Goal: Check status: Check status

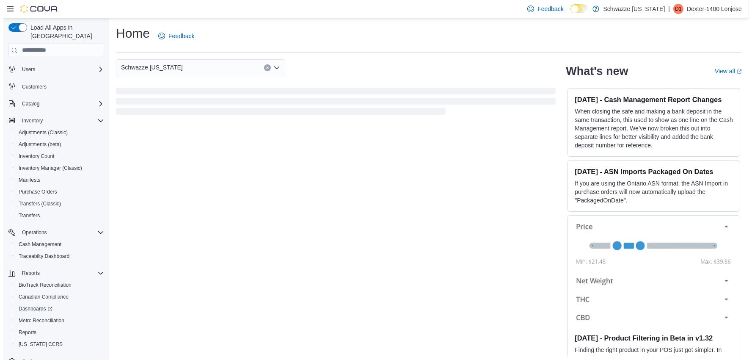
scroll to position [25, 0]
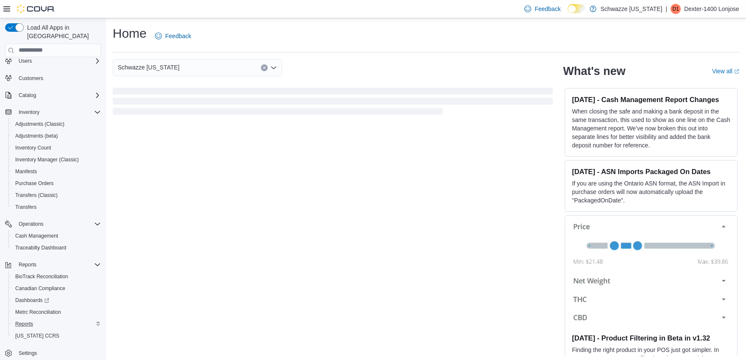
click at [37, 319] on div "Reports" at bounding box center [56, 324] width 89 height 10
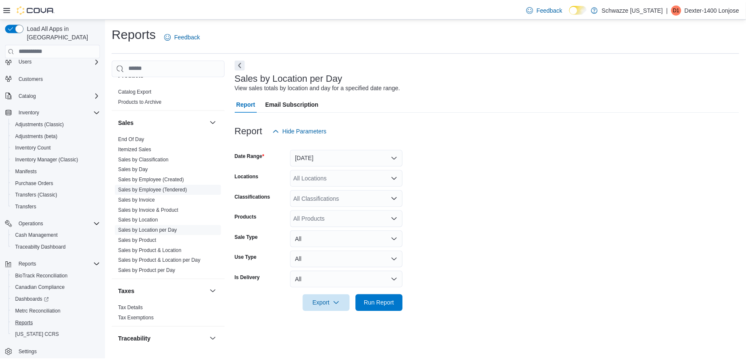
scroll to position [584, 0]
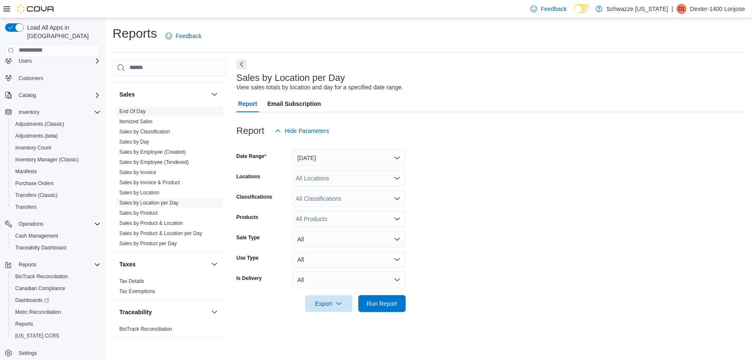
click at [145, 113] on link "End Of Day" at bounding box center [132, 111] width 26 height 6
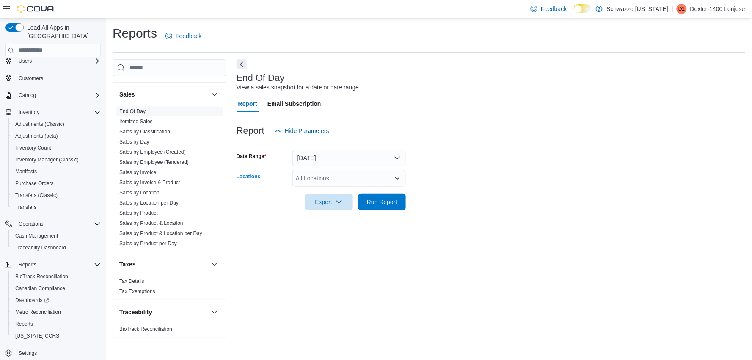
click at [315, 176] on div "All Locations" at bounding box center [349, 178] width 113 height 17
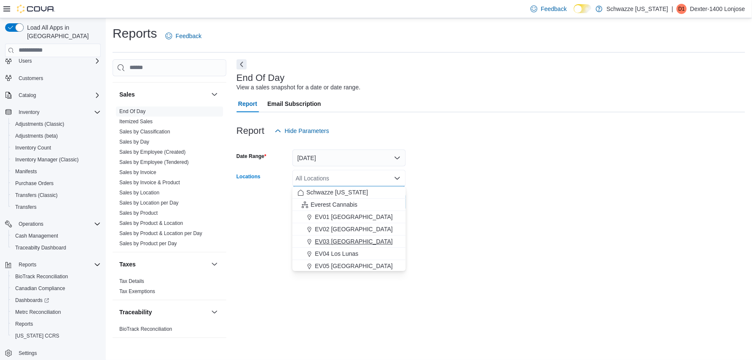
click at [329, 239] on span "EV03 [GEOGRAPHIC_DATA]" at bounding box center [354, 241] width 78 height 8
click at [464, 231] on div "End Of Day View a sales snapshot for a date or date range. Report Email Subscri…" at bounding box center [491, 202] width 509 height 287
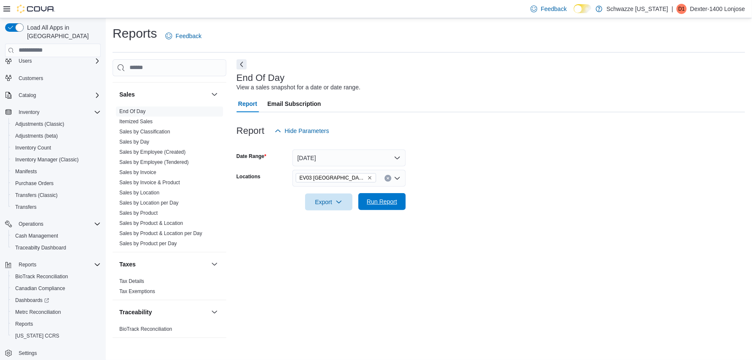
click at [385, 204] on span "Run Report" at bounding box center [382, 201] width 30 height 8
